Goal: Find specific page/section: Find specific page/section

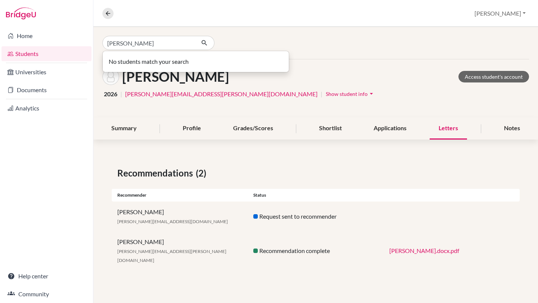
click at [156, 47] on input "[PERSON_NAME]" at bounding box center [148, 43] width 93 height 14
click at [59, 52] on link "Students" at bounding box center [46, 53] width 90 height 15
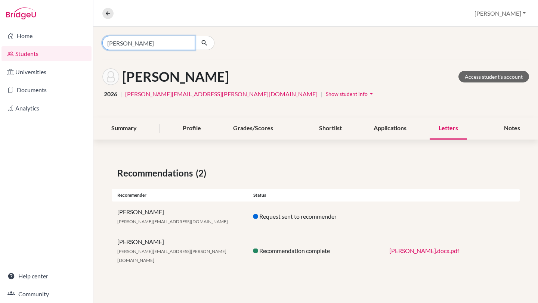
click at [149, 46] on input "[PERSON_NAME]" at bounding box center [148, 43] width 93 height 14
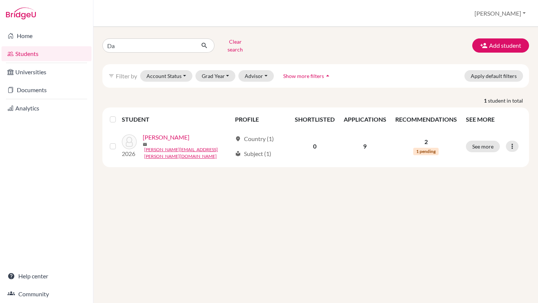
type input "D"
type input "[PERSON_NAME]"
click button "submit" at bounding box center [204, 45] width 20 height 14
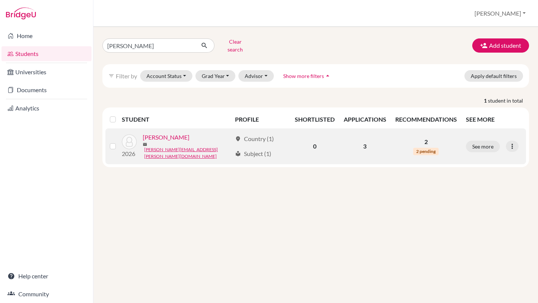
click at [171, 136] on link "Cáceres, Ana" at bounding box center [166, 137] width 47 height 9
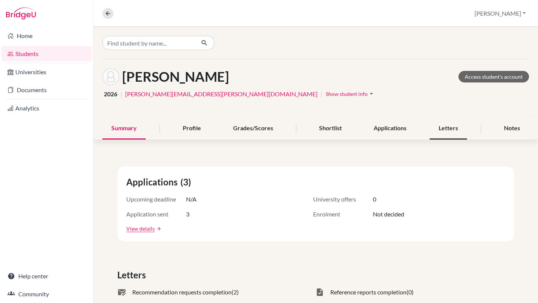
click at [439, 125] on div "Letters" at bounding box center [447, 129] width 37 height 22
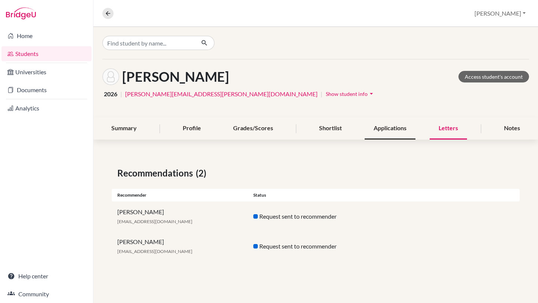
click at [384, 129] on div "Applications" at bounding box center [389, 129] width 51 height 22
